Goal: Transaction & Acquisition: Purchase product/service

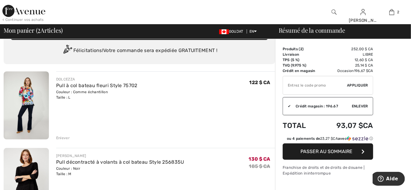
scroll to position [30, 0]
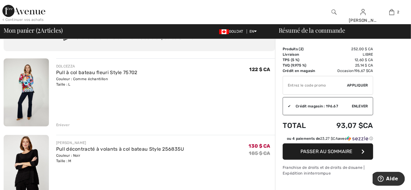
click at [325, 149] on span "Passer au sommaire" at bounding box center [327, 151] width 52 height 6
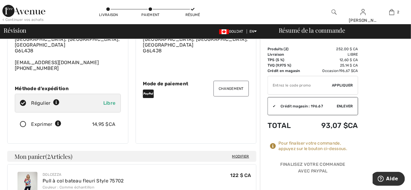
scroll to position [60, 0]
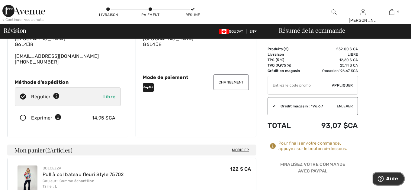
click at [394, 178] on span "Aide" at bounding box center [392, 178] width 12 height 5
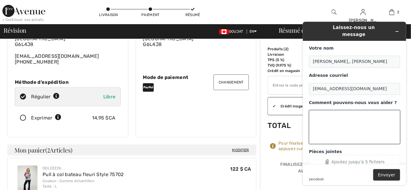
click at [318, 111] on textarea "Comment pouvons-nous vous aider ?" at bounding box center [354, 127] width 91 height 34
click at [319, 132] on textarea "Comment pouvons-nous vous aider ?" at bounding box center [354, 127] width 91 height 34
click at [356, 111] on textarea "voius n'avez pas le bonnuméro" at bounding box center [354, 127] width 91 height 34
click at [378, 111] on textarea "voius n'avez pas le bon numéro" at bounding box center [354, 127] width 91 height 34
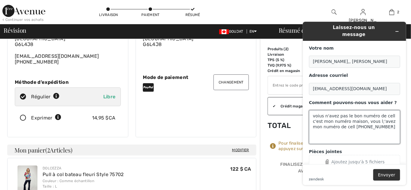
click at [348, 122] on textarea "voius n'avez pas le bon numéro de cell c'est mon numéro maison, vous l;'avez mo…" at bounding box center [354, 127] width 91 height 34
click at [358, 121] on textarea "voius n'avez pas le bon numéro de cell c'est mon numéro maison, vous l;'avez mo…" at bounding box center [354, 127] width 91 height 34
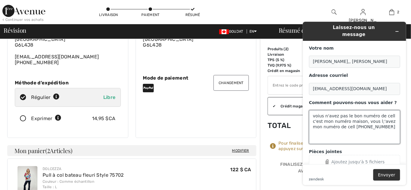
scroll to position [61, 0]
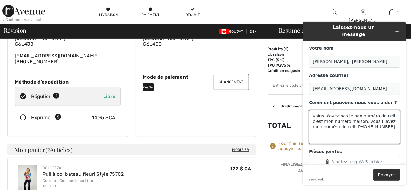
click at [356, 122] on textarea "voius n'avez pas le bon numéro de cell c'est mon numéro maison, vous l;'avez mo…" at bounding box center [354, 127] width 91 height 34
click at [371, 125] on textarea "voius n'avez pas le bon numéro de cell c'est mon numéro maison, vous l;'avez mo…" at bounding box center [354, 127] width 91 height 34
click at [354, 126] on textarea "voius n'avez pas le bon numéro de cell c'est mon numéro maison, vous l;'avez mo…" at bounding box center [354, 127] width 91 height 34
click at [387, 127] on textarea "voius n'avez pas le bon numéro de cell c'est mon numéro maison, vous l;'avez mo…" at bounding box center [354, 127] width 91 height 34
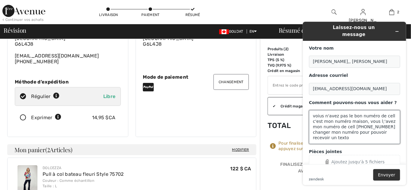
click at [387, 127] on textarea "voius n'avez pas le bon numéro de cell c'est mon numéro maison, vous l;'avez mo…" at bounding box center [354, 127] width 91 height 34
click at [389, 129] on textarea "voius n'avez pas le bon numéro de cell c'est mon numéro maison, vous l;'avez mo…" at bounding box center [354, 127] width 91 height 34
type textarea "voius n'avez pas le bon numéro de cell c'est mon numéro maison, vous l;'avez mo…"
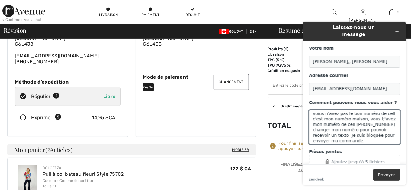
click at [385, 174] on button "Envoyer" at bounding box center [386, 174] width 27 height 11
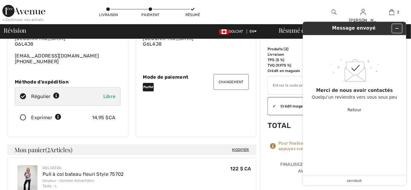
click at [398, 28] on icon "Widget Réduire" at bounding box center [397, 28] width 3 height 0
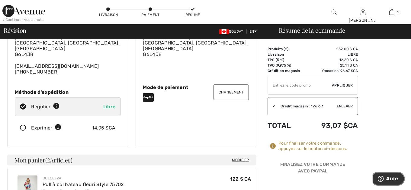
scroll to position [60, 0]
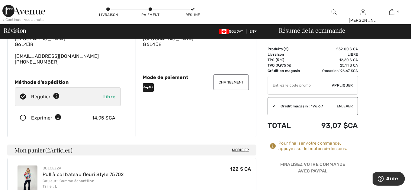
click at [228, 77] on button "Changement" at bounding box center [231, 82] width 35 height 16
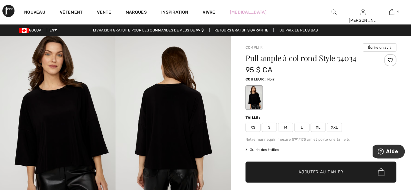
scroll to position [30, 0]
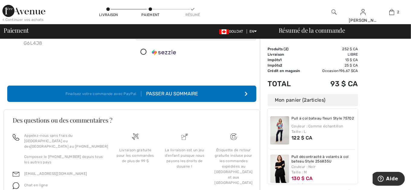
scroll to position [90, 0]
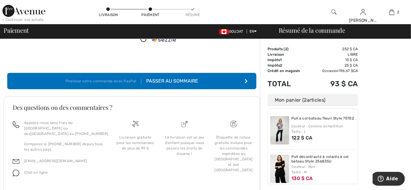
click at [281, 117] on img at bounding box center [280, 130] width 19 height 28
click at [277, 116] on img at bounding box center [280, 130] width 19 height 28
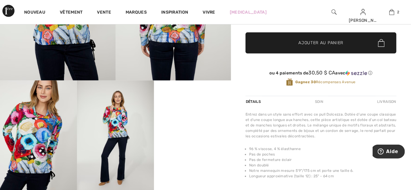
scroll to position [151, 0]
